Goal: Information Seeking & Learning: Learn about a topic

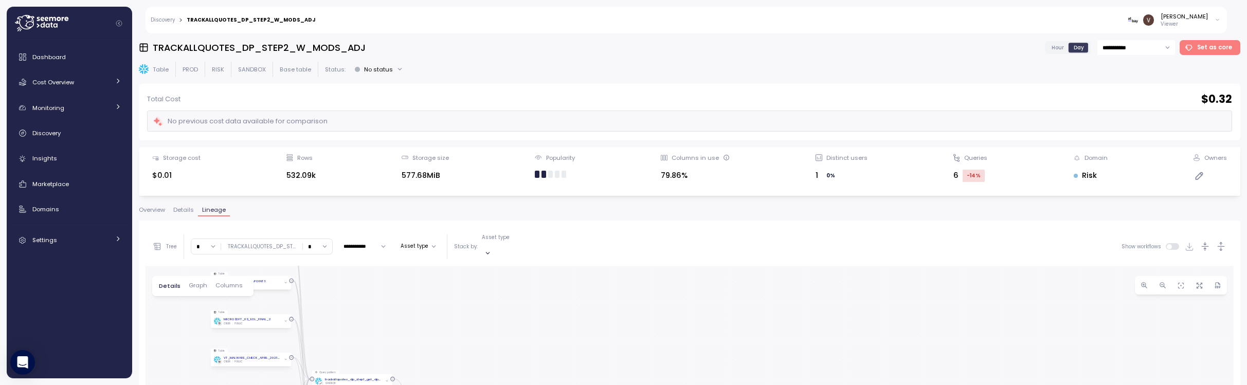
scroll to position [194, 0]
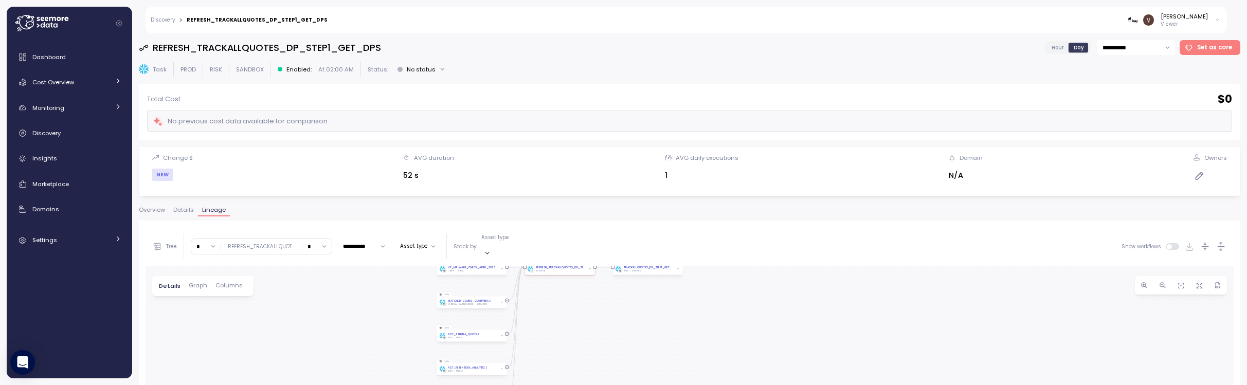
drag, startPoint x: 803, startPoint y: 351, endPoint x: 788, endPoint y: 268, distance: 84.6
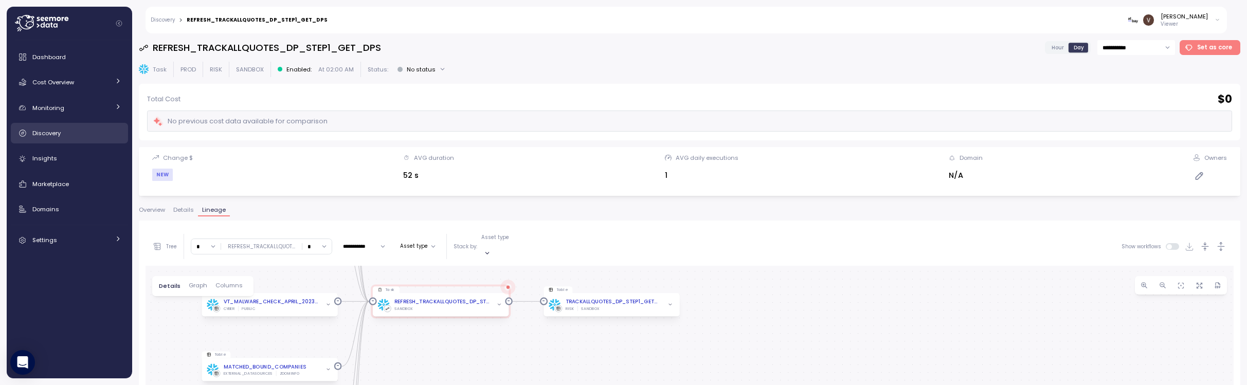
click at [63, 135] on div "Discovery" at bounding box center [76, 133] width 89 height 10
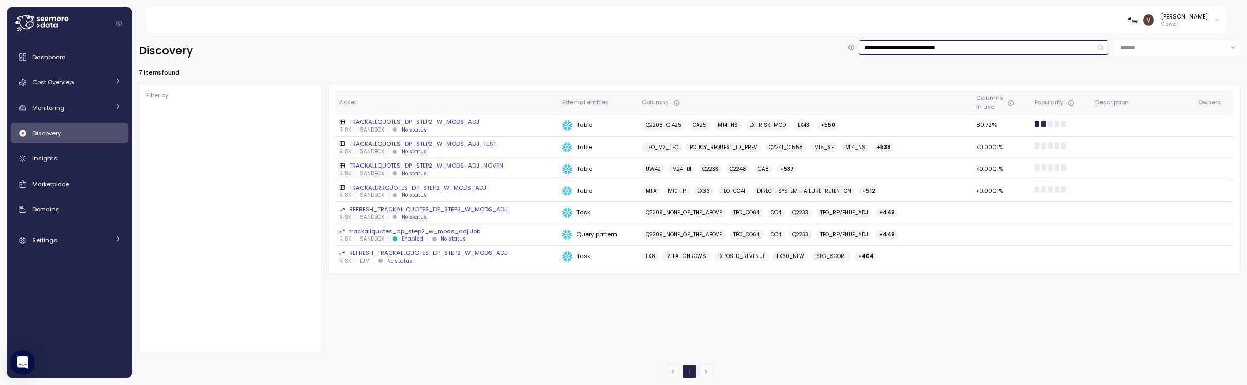
click at [995, 46] on input "**********" at bounding box center [983, 47] width 249 height 15
drag, startPoint x: 1011, startPoint y: 49, endPoint x: 708, endPoint y: 31, distance: 303.3
click at [708, 31] on div "**********" at bounding box center [623, 192] width 1247 height 385
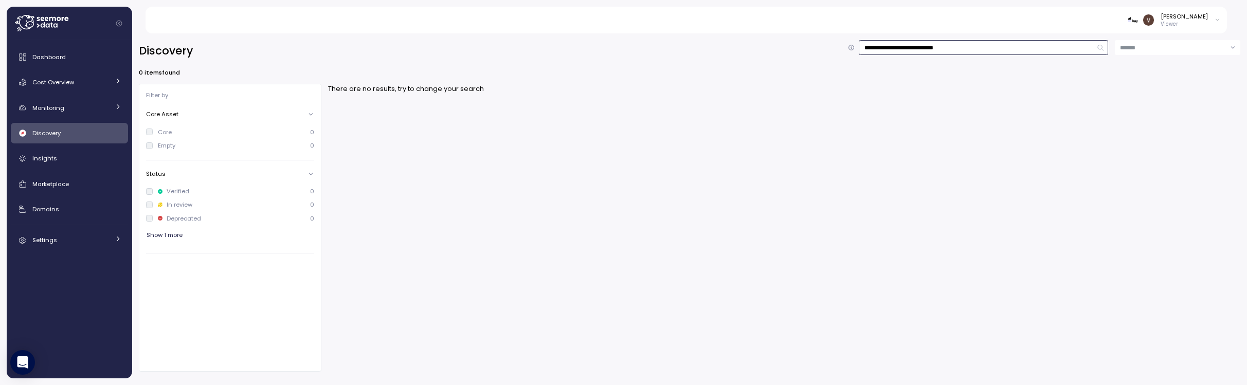
drag, startPoint x: 897, startPoint y: 46, endPoint x: 729, endPoint y: 43, distance: 167.6
click at [729, 43] on div "**********" at bounding box center [689, 51] width 1101 height 22
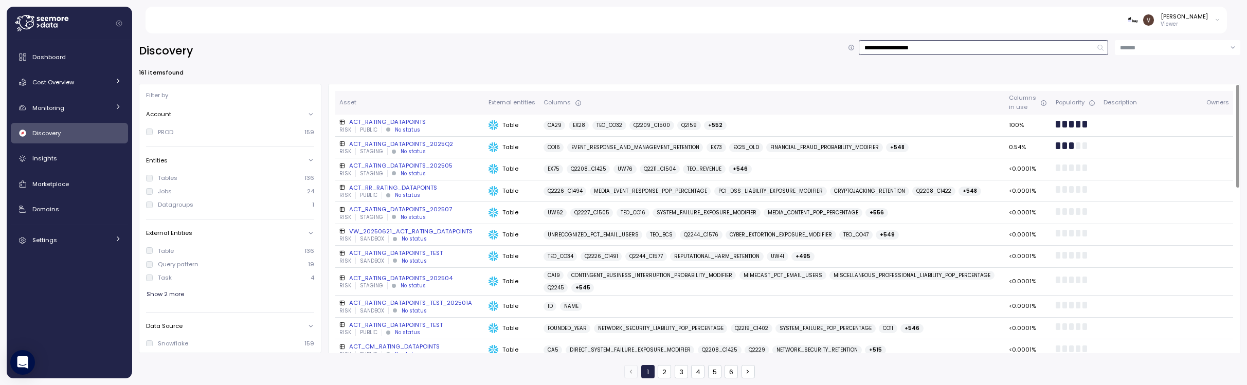
type input "**********"
click at [408, 120] on div "ACT_RATING_DATAPOINTS" at bounding box center [409, 122] width 141 height 8
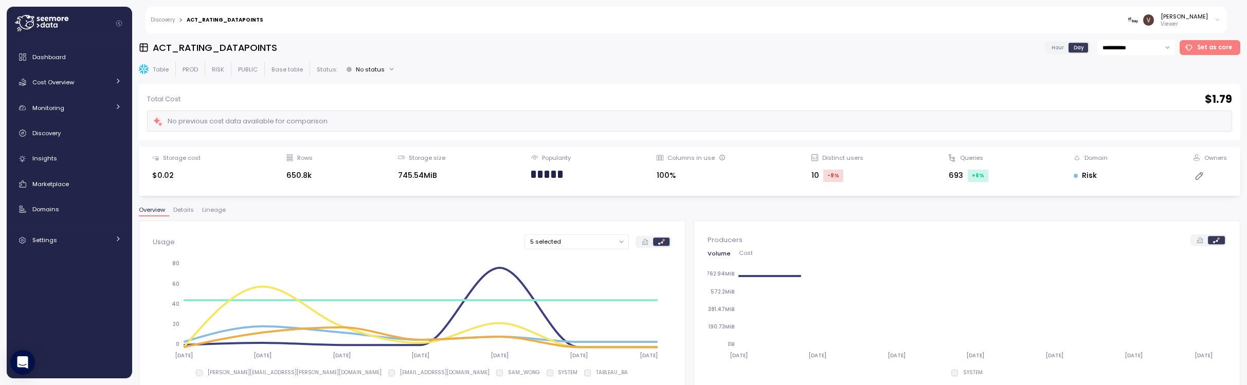
click at [213, 217] on div "Overview Details Lineage" at bounding box center [689, 213] width 1101 height 13
click at [214, 212] on span "Lineage" at bounding box center [214, 210] width 24 height 6
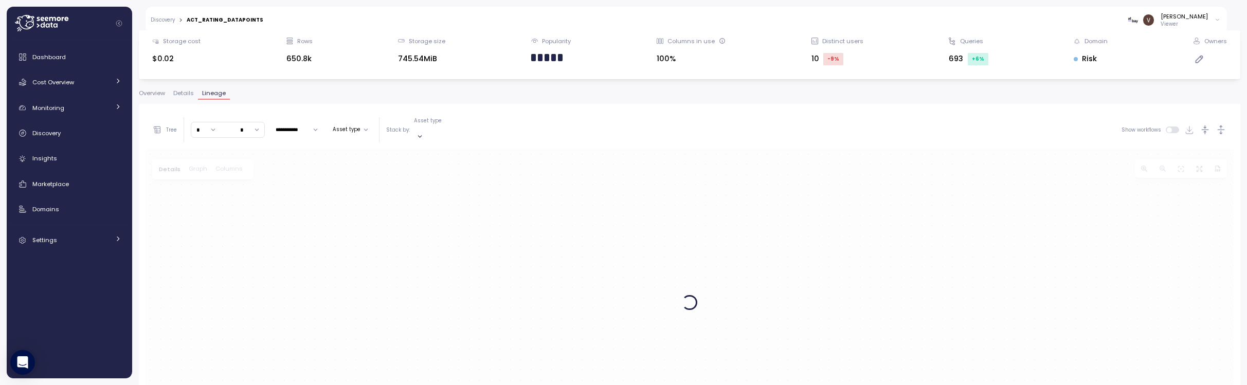
scroll to position [129, 0]
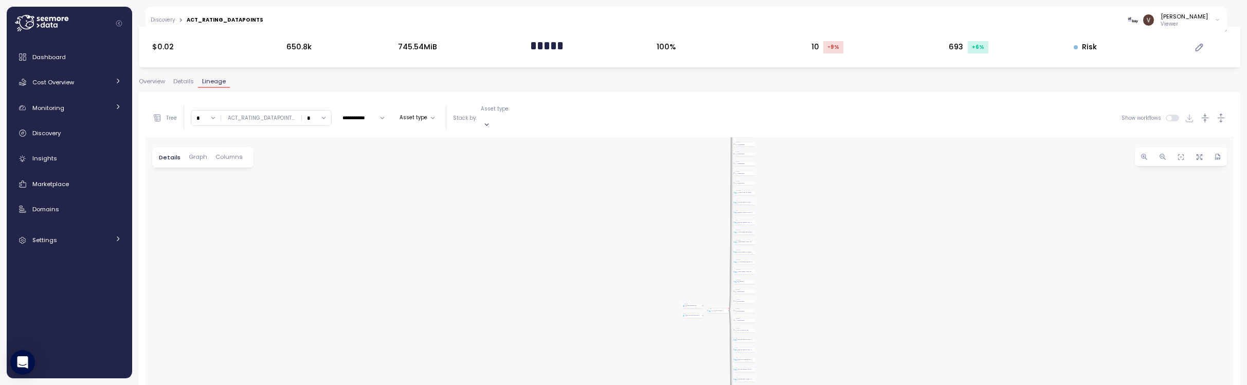
drag, startPoint x: 732, startPoint y: 295, endPoint x: 572, endPoint y: 238, distance: 169.8
click at [572, 238] on div "Query pattern act_rating_datapoints Job PUBLIC Table ACT_RATING_DATAPOINTS RISK…" at bounding box center [689, 290] width 1088 height 306
drag, startPoint x: 717, startPoint y: 268, endPoint x: 485, endPoint y: 192, distance: 243.4
click at [485, 192] on div "Query pattern act_rating_datapoints Job PUBLIC Table ACT_RATING_DATAPOINTS RISK…" at bounding box center [689, 290] width 1088 height 306
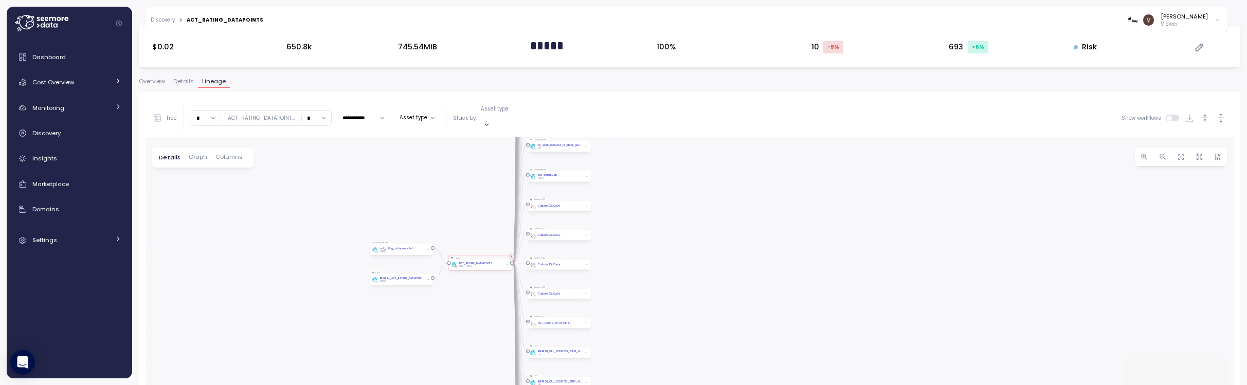
drag, startPoint x: 623, startPoint y: 225, endPoint x: 485, endPoint y: 212, distance: 138.4
click at [485, 212] on div "Query pattern act_rating_datapoints Job PUBLIC Table ACT_RATING_DATAPOINTS RISK…" at bounding box center [689, 290] width 1088 height 306
drag, startPoint x: 323, startPoint y: 106, endPoint x: 323, endPoint y: 113, distance: 6.2
click at [323, 113] on input "*" at bounding box center [316, 118] width 29 height 15
click at [308, 149] on span "0" at bounding box center [309, 148] width 4 height 9
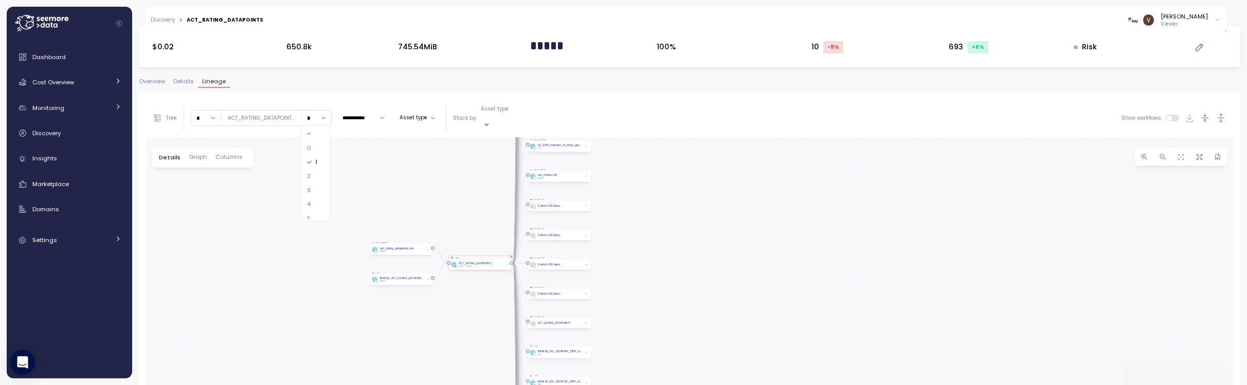
type input "*"
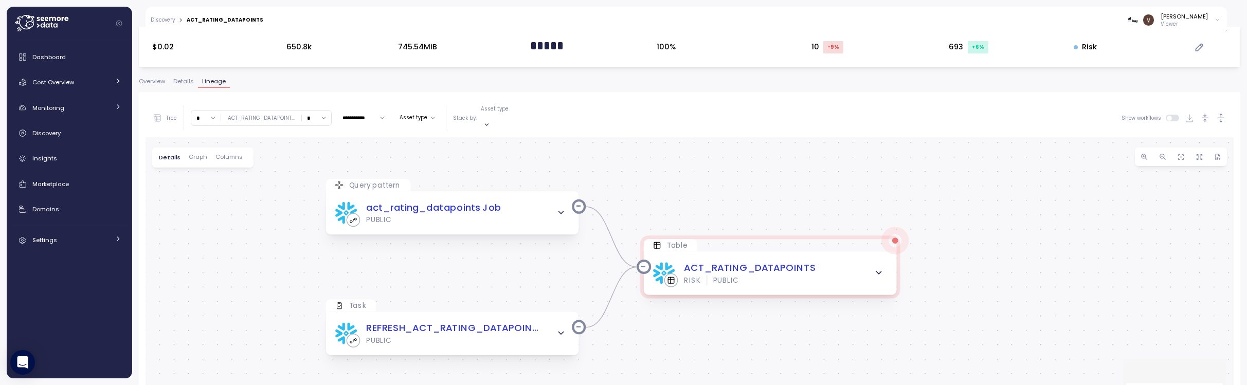
drag, startPoint x: 585, startPoint y: 296, endPoint x: 539, endPoint y: 266, distance: 54.8
click at [539, 266] on div "Query pattern act_rating_datapoints Job PUBLIC Table ACT_RATING_DATAPOINTS RISK…" at bounding box center [689, 290] width 1088 height 306
click at [213, 111] on input "*" at bounding box center [205, 118] width 29 height 15
click at [208, 208] on div "4" at bounding box center [206, 204] width 25 height 14
type input "*"
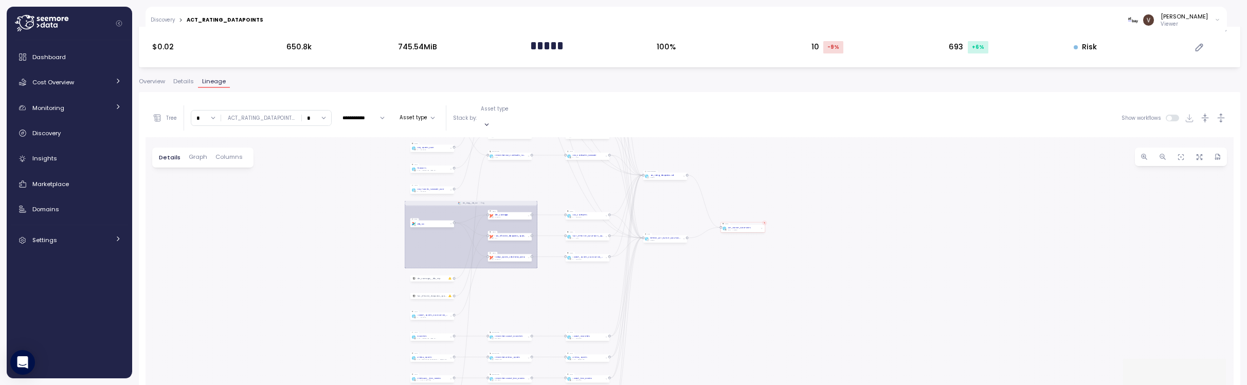
drag, startPoint x: 977, startPoint y: 291, endPoint x: 826, endPoint y: 153, distance: 204.9
click at [825, 137] on div "dbt_dags__dbt_run Dag Query pattern act_rating_datapoints Job PUBLIC Table ACT_…" at bounding box center [689, 290] width 1088 height 306
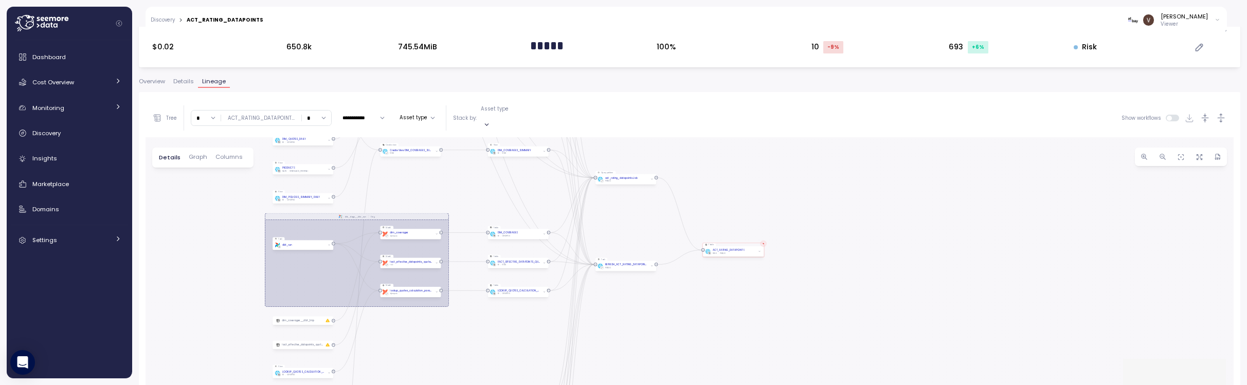
drag, startPoint x: 827, startPoint y: 218, endPoint x: 860, endPoint y: 305, distance: 92.9
click at [865, 307] on div "dbt_dags__dbt_run Dag Query pattern act_rating_datapoints Job PUBLIC Table ACT_…" at bounding box center [689, 290] width 1088 height 306
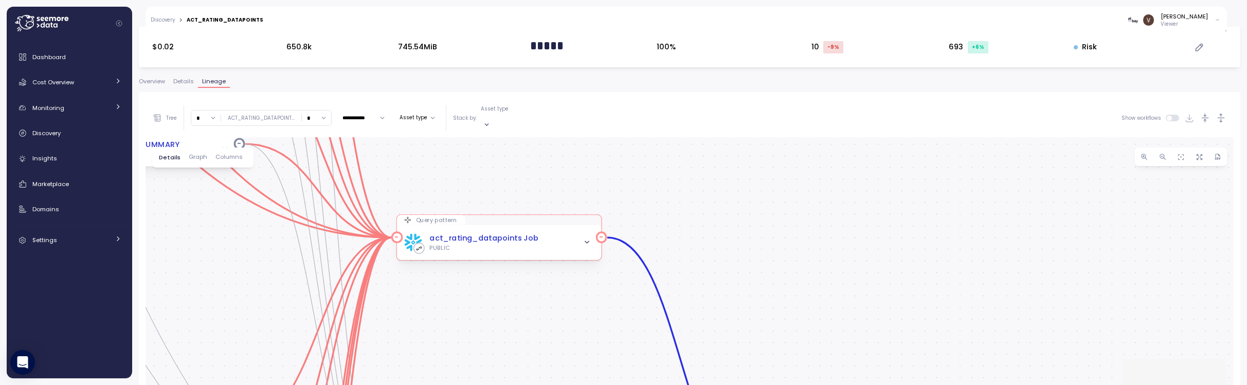
click at [471, 244] on div "PUBLIC" at bounding box center [483, 248] width 109 height 8
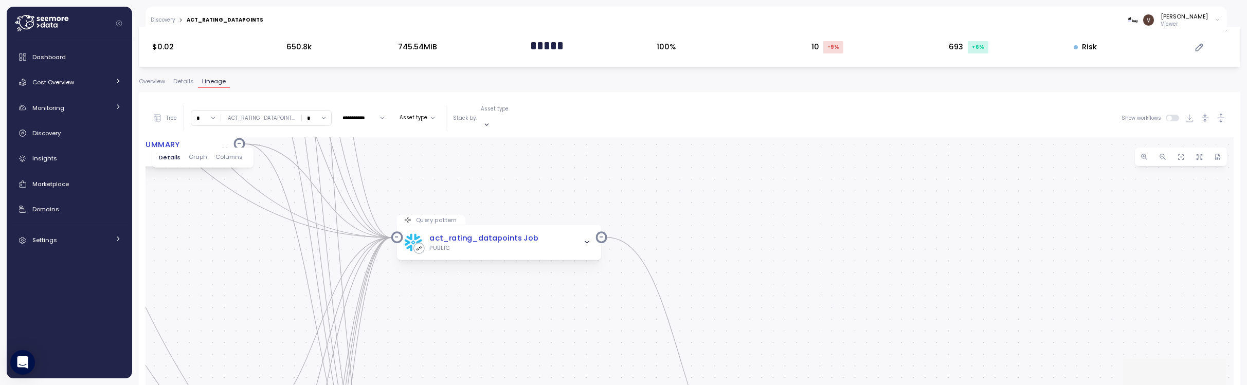
scroll to position [0, 0]
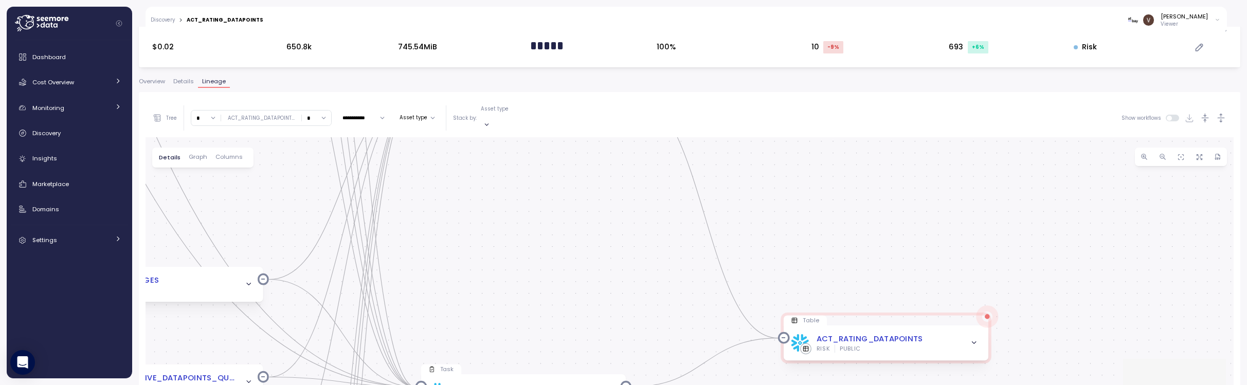
drag, startPoint x: 592, startPoint y: 339, endPoint x: 616, endPoint y: 174, distance: 166.3
click at [616, 174] on div "dbt_dags__dbt_run Dag Query pattern act_rating_datapoints Job PUBLIC Table ACT_…" at bounding box center [689, 290] width 1088 height 306
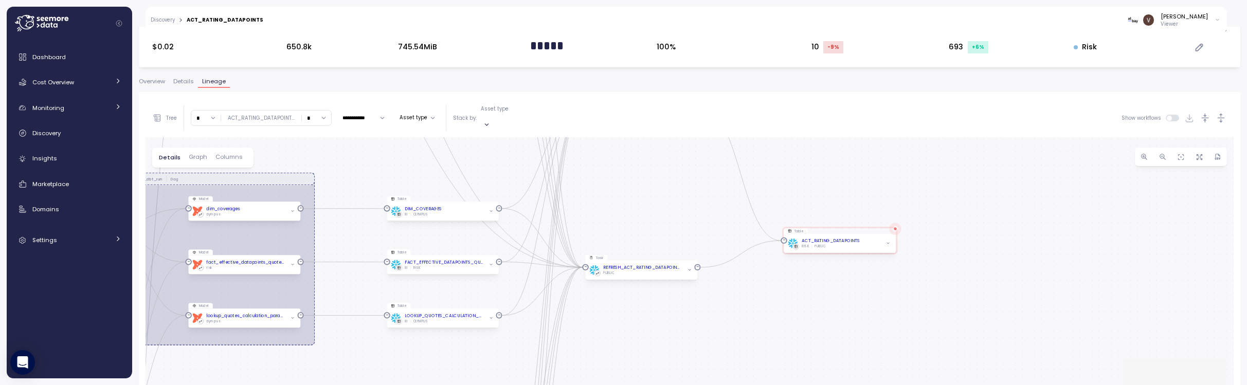
drag, startPoint x: 587, startPoint y: 220, endPoint x: 669, endPoint y: 178, distance: 92.2
click at [669, 178] on div "dbt_dags__dbt_run Dag Query pattern act_rating_datapoints Job PUBLIC Table ACT_…" at bounding box center [689, 290] width 1088 height 306
click at [413, 212] on div "OLYMPUS" at bounding box center [420, 214] width 15 height 4
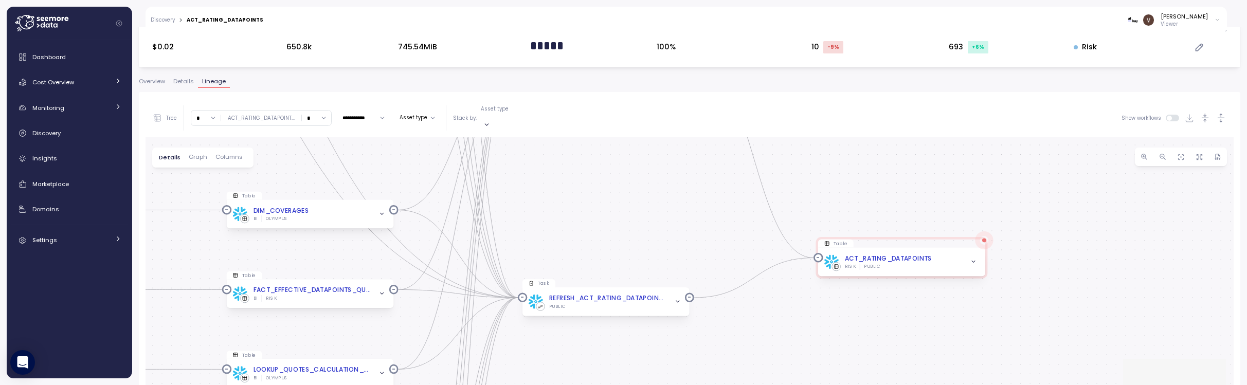
drag, startPoint x: 819, startPoint y: 224, endPoint x: 647, endPoint y: 228, distance: 172.8
click at [647, 228] on div "dbt_dags__dbt_run Dag Query pattern act_rating_datapoints Job PUBLIC Table ACT_…" at bounding box center [689, 290] width 1088 height 306
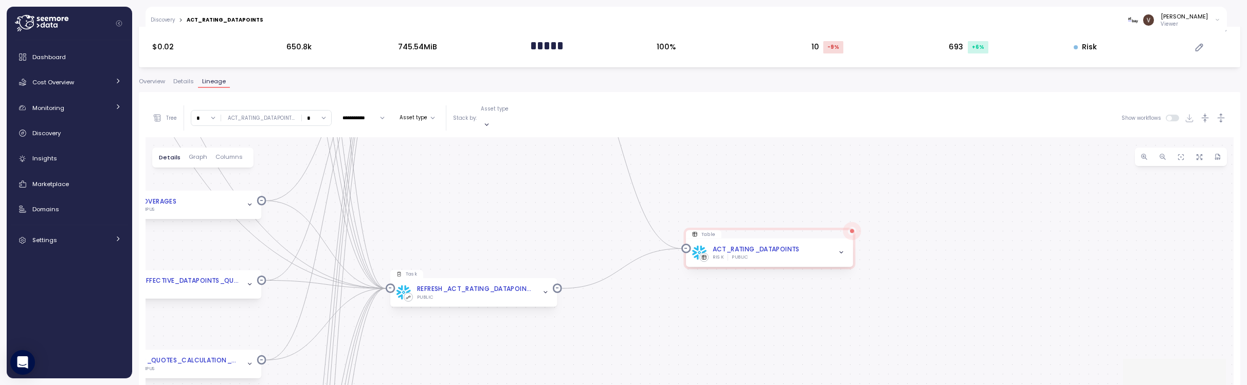
drag, startPoint x: 670, startPoint y: 214, endPoint x: 547, endPoint y: 202, distance: 124.1
click at [547, 202] on div "dbt_dags__dbt_run Dag Query pattern act_rating_datapoints Job PUBLIC Table ACT_…" at bounding box center [689, 290] width 1088 height 306
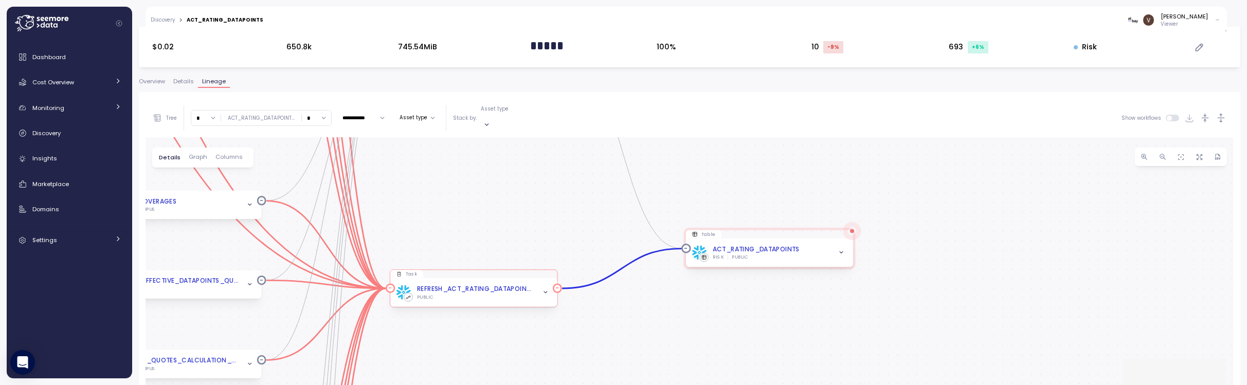
click at [508, 295] on div "REFRESH_ACT_RATING_DATAPOINTS PUBLIC" at bounding box center [473, 292] width 167 height 28
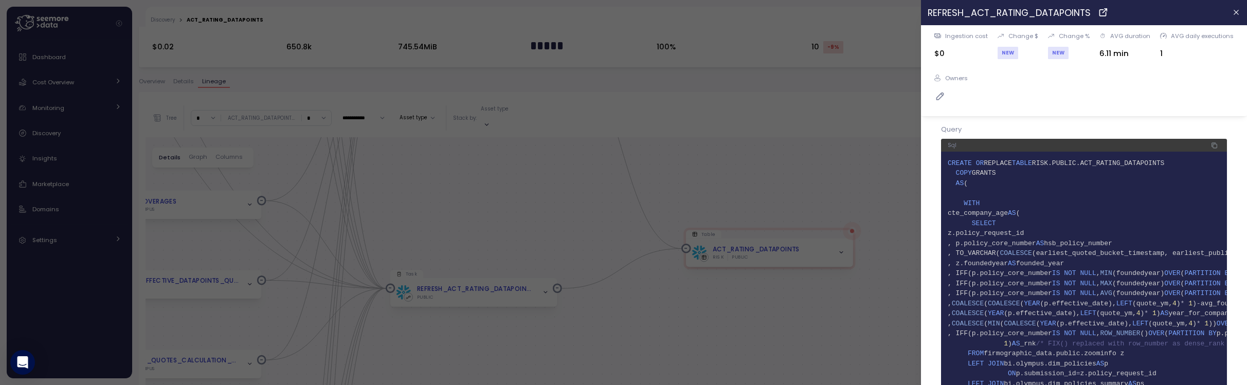
click at [1031, 191] on span "4" at bounding box center [1083, 193] width 272 height 10
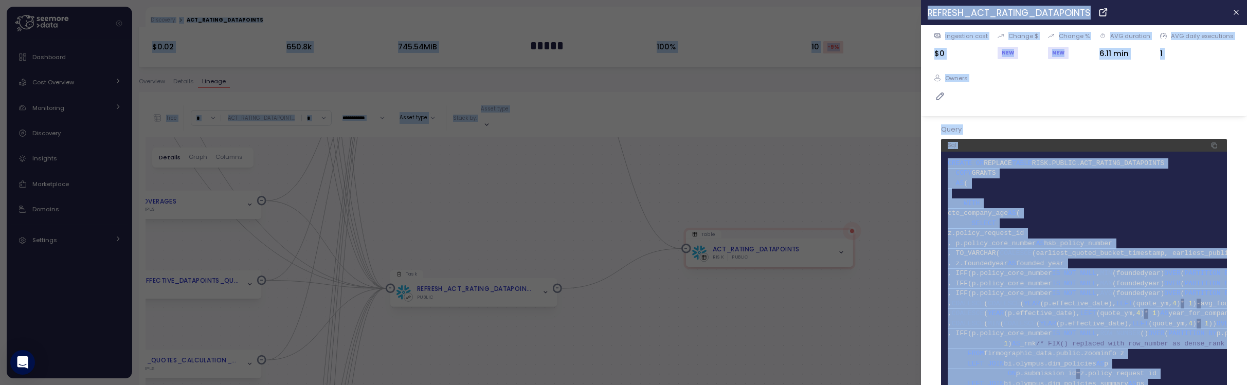
click at [1031, 191] on span "4" at bounding box center [1083, 193] width 272 height 10
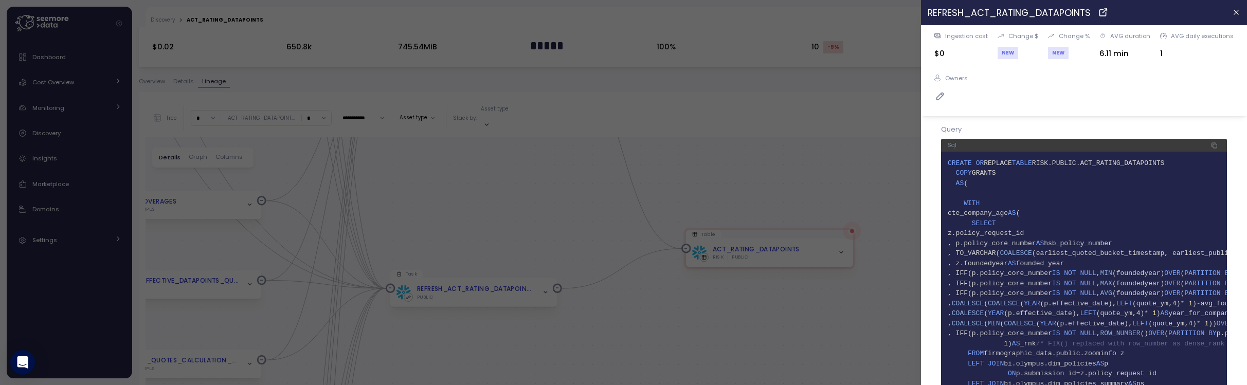
click at [1213, 144] on icon "button" at bounding box center [1215, 146] width 4 height 4
